Goal: Task Accomplishment & Management: Complete application form

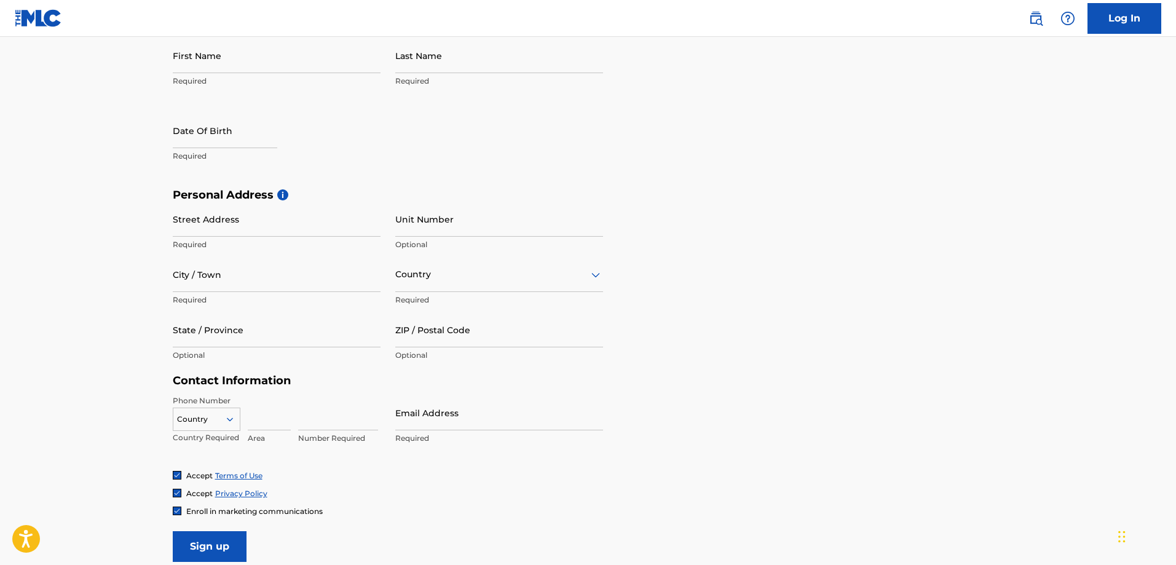
scroll to position [307, 0]
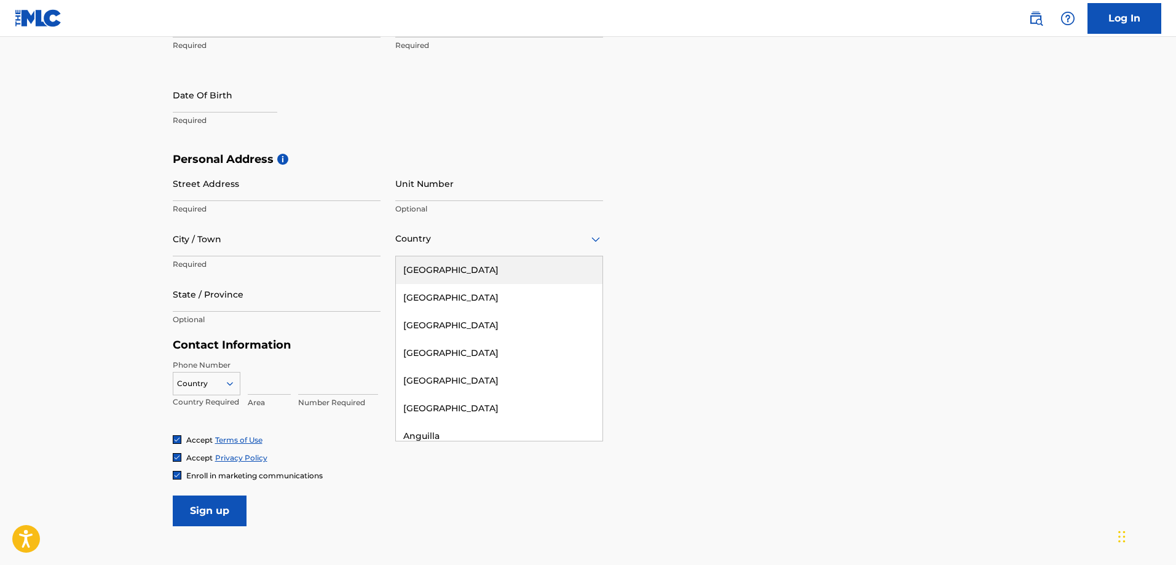
click at [556, 231] on div at bounding box center [499, 238] width 208 height 15
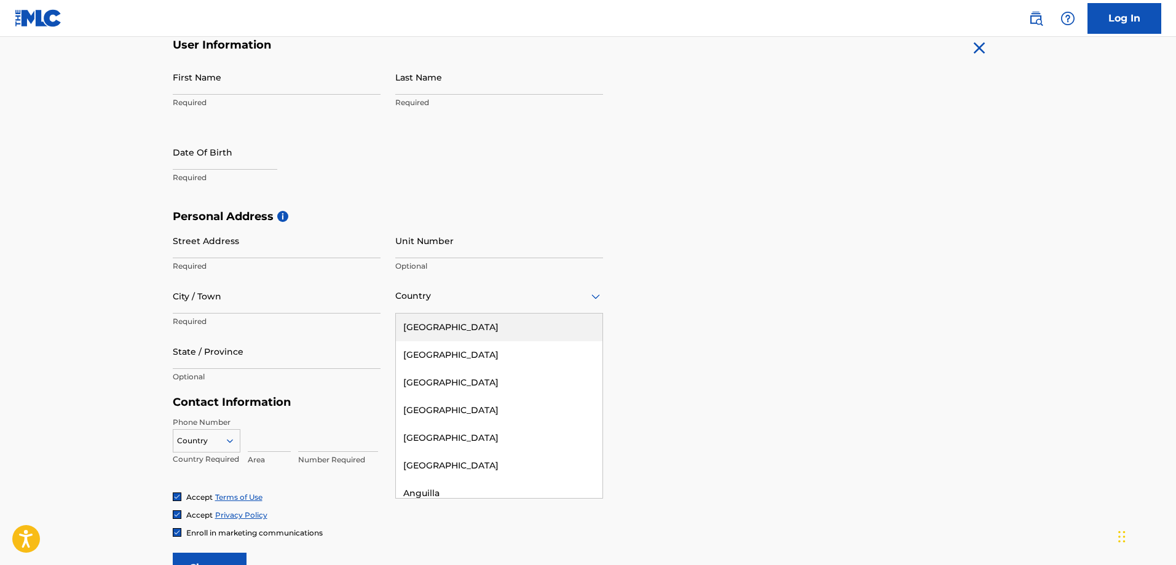
scroll to position [123, 0]
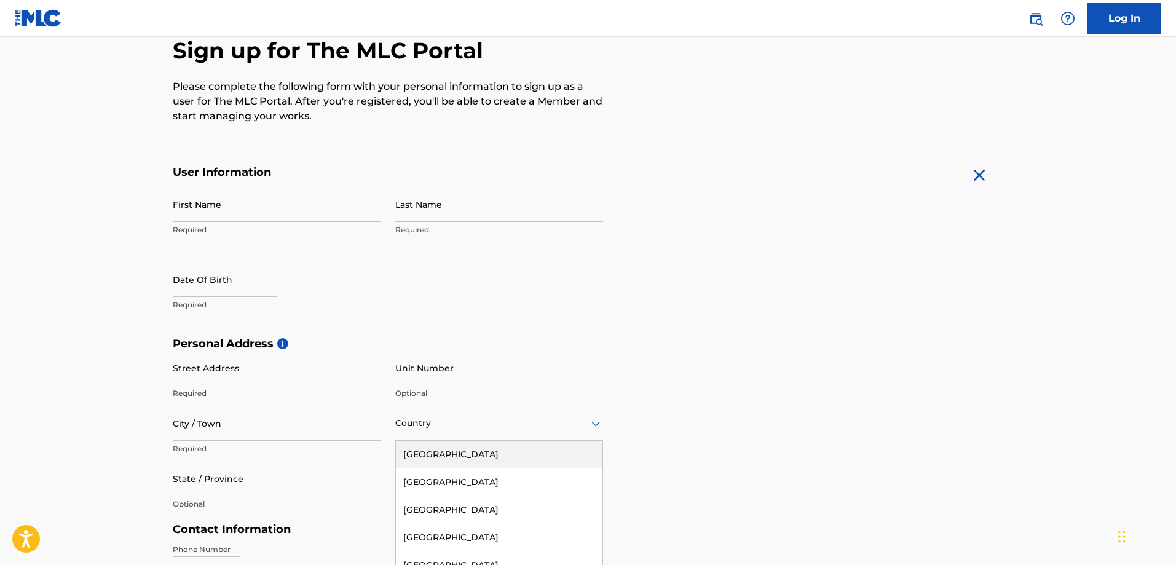
click at [586, 119] on p "Please complete the following form with your personal information to sign up as…" at bounding box center [388, 101] width 430 height 44
click at [566, 90] on p "Please complete the following form with your personal information to sign up as…" at bounding box center [388, 101] width 430 height 44
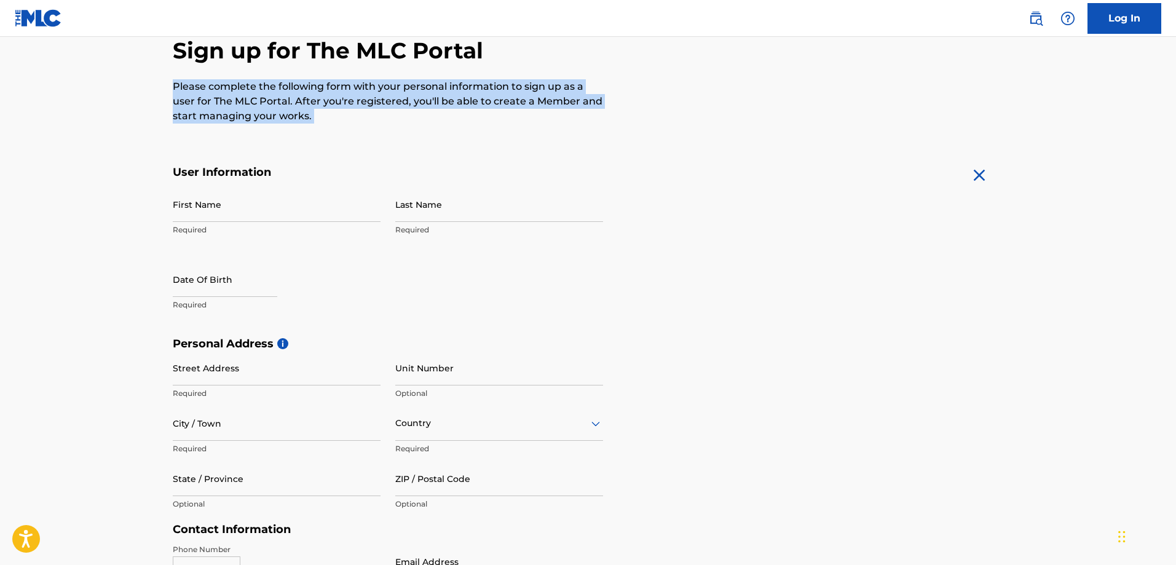
click at [566, 90] on p "Please complete the following form with your personal information to sign up as…" at bounding box center [388, 101] width 430 height 44
